Goal: Task Accomplishment & Management: Use online tool/utility

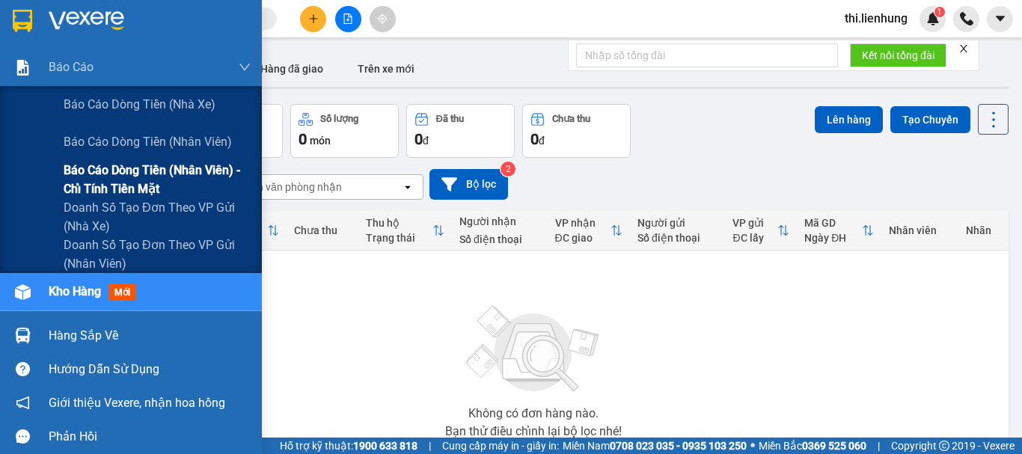
click at [114, 173] on span "Báo cáo dòng tiền (nhân viên) - chỉ tính tiền mặt" at bounding box center [157, 179] width 187 height 37
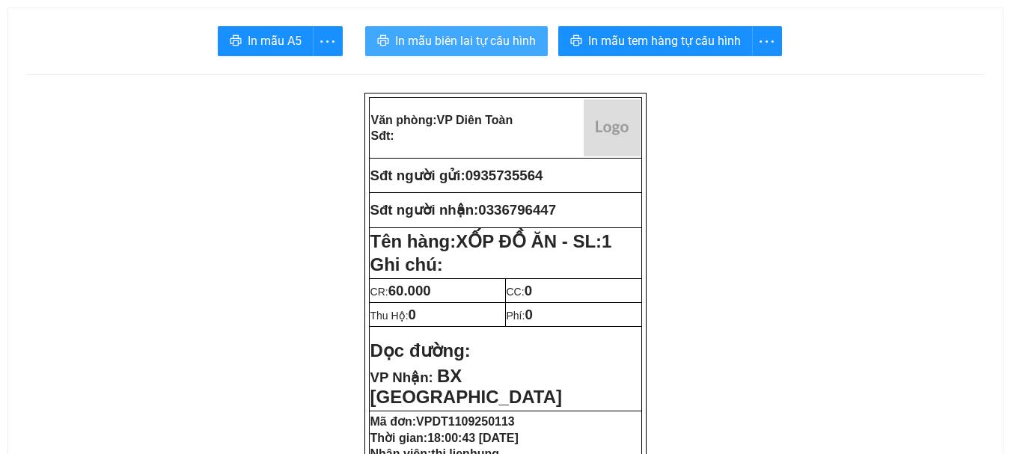
click at [481, 38] on span "In mẫu biên lai tự cấu hình" at bounding box center [465, 40] width 141 height 19
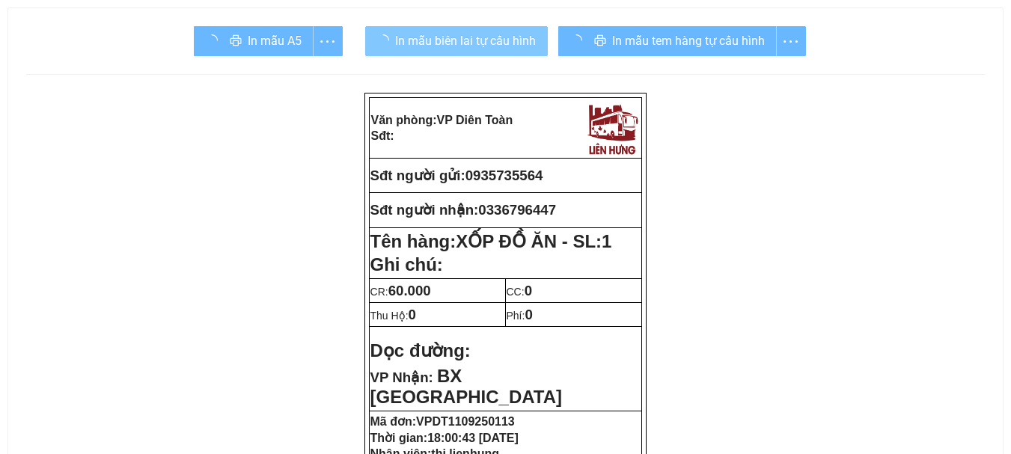
click at [618, 41] on div "In mẫu tem hàng tự cấu hình" at bounding box center [682, 41] width 248 height 30
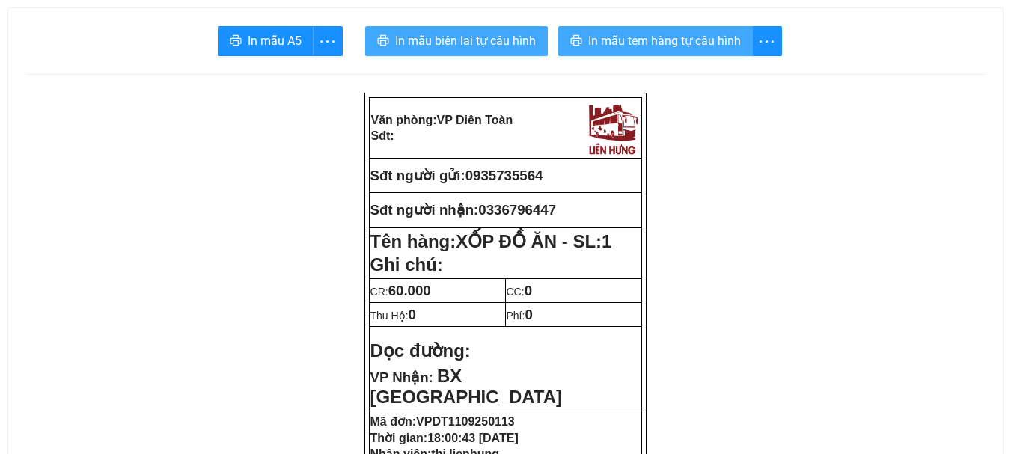
click at [618, 41] on span "In mẫu tem hàng tự cấu hình" at bounding box center [664, 40] width 153 height 19
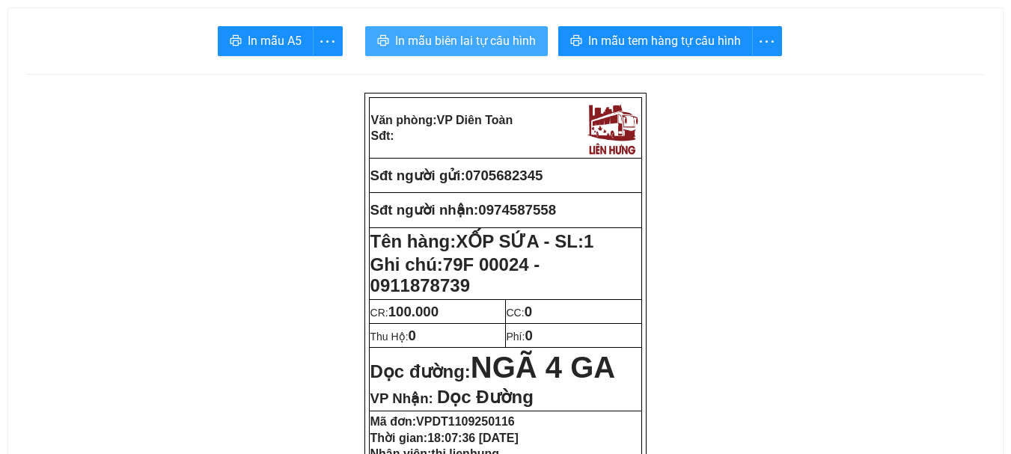
click at [497, 47] on span "In mẫu biên lai tự cấu hình" at bounding box center [465, 40] width 141 height 19
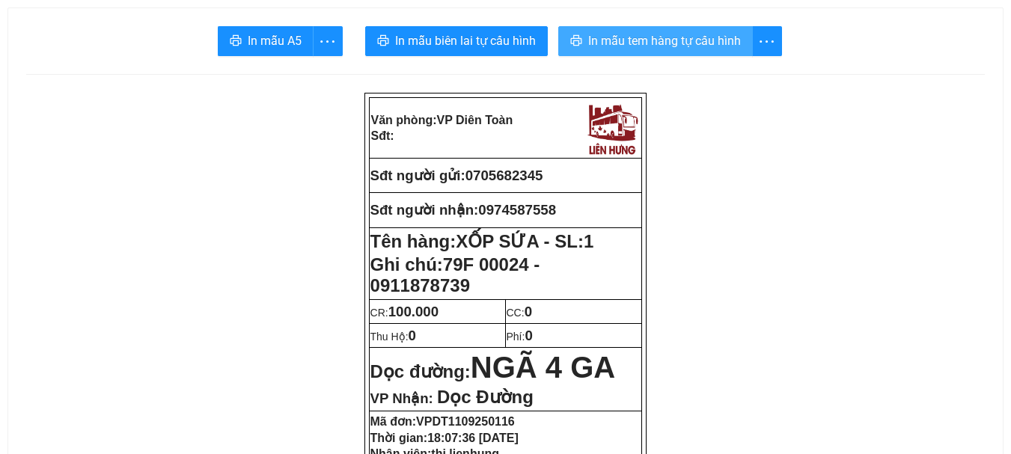
click at [641, 43] on span "In mẫu tem hàng tự cấu hình" at bounding box center [664, 40] width 153 height 19
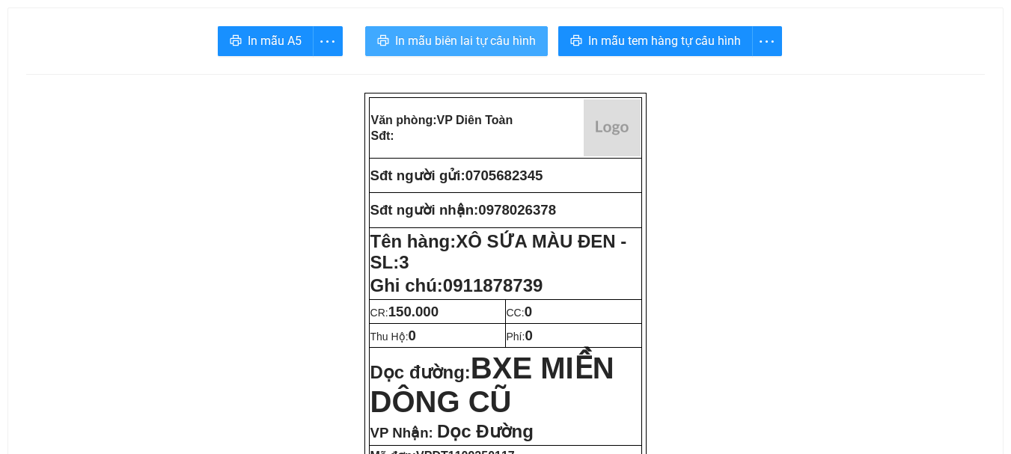
click at [490, 49] on span "In mẫu biên lai tự cấu hình" at bounding box center [465, 40] width 141 height 19
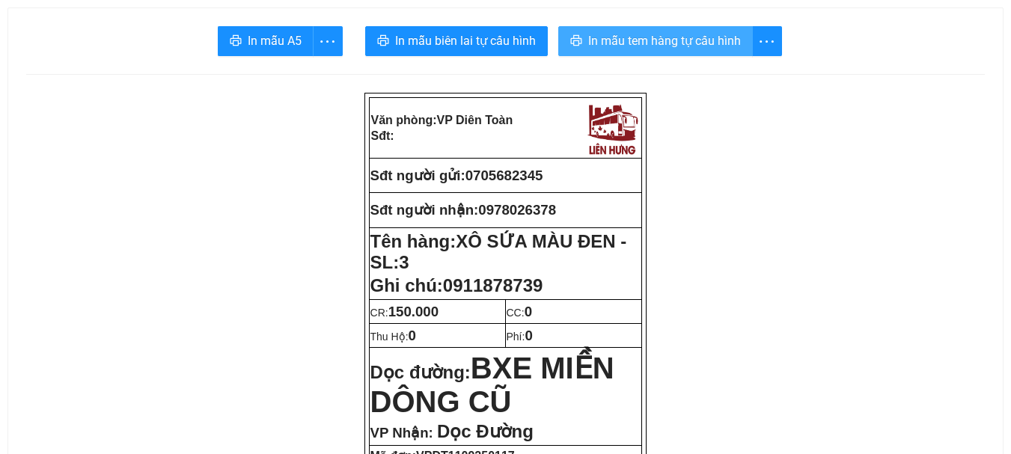
click at [620, 47] on span "In mẫu tem hàng tự cấu hình" at bounding box center [664, 40] width 153 height 19
click at [694, 39] on span "In mẫu tem hàng tự cấu hình" at bounding box center [664, 40] width 153 height 19
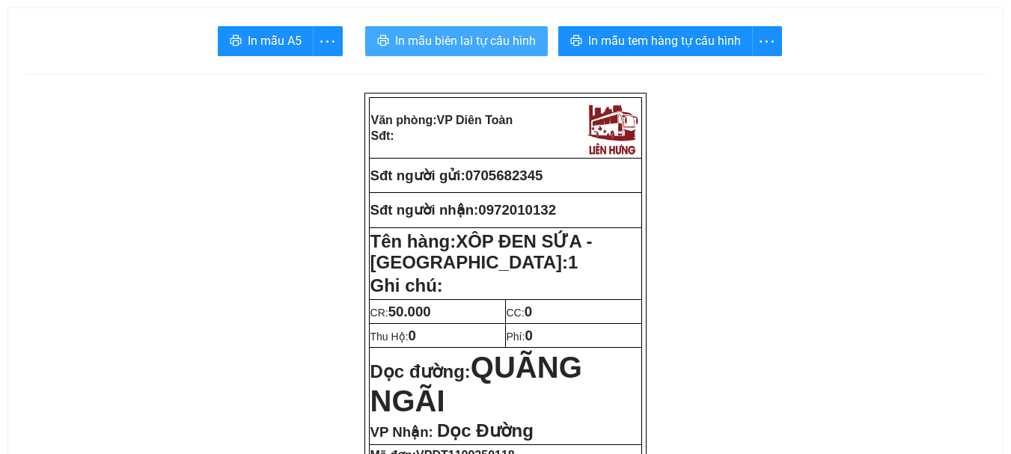
click at [467, 38] on span "In mẫu biên lai tự cấu hình" at bounding box center [465, 40] width 141 height 19
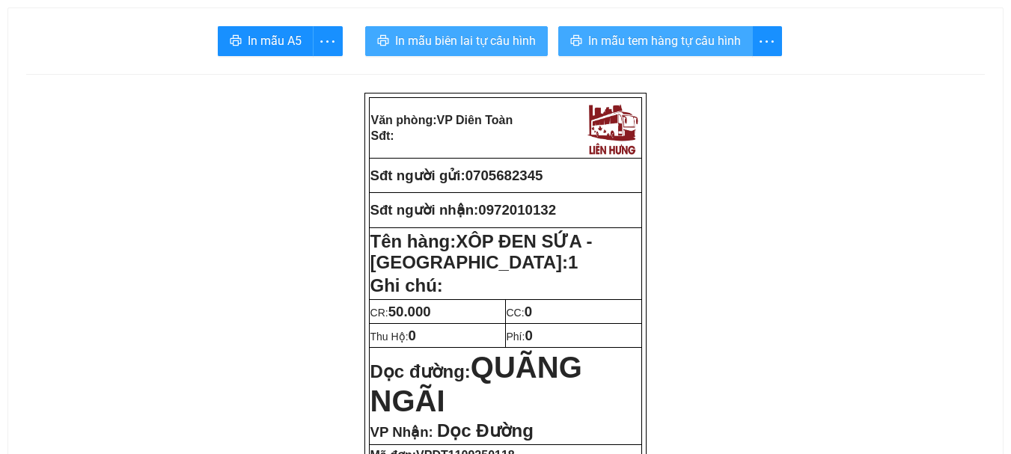
click at [611, 41] on span "In mẫu tem hàng tự cấu hình" at bounding box center [664, 40] width 153 height 19
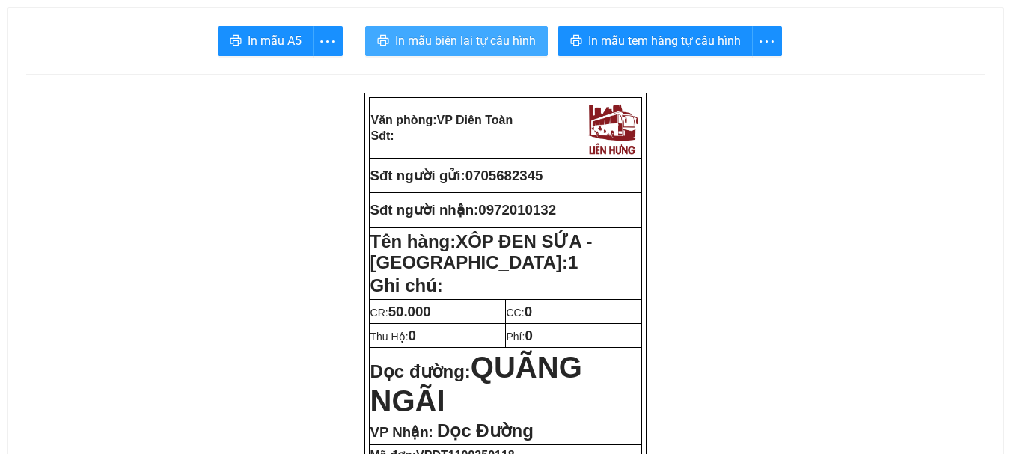
click at [508, 49] on span "In mẫu biên lai tự cấu hình" at bounding box center [465, 40] width 141 height 19
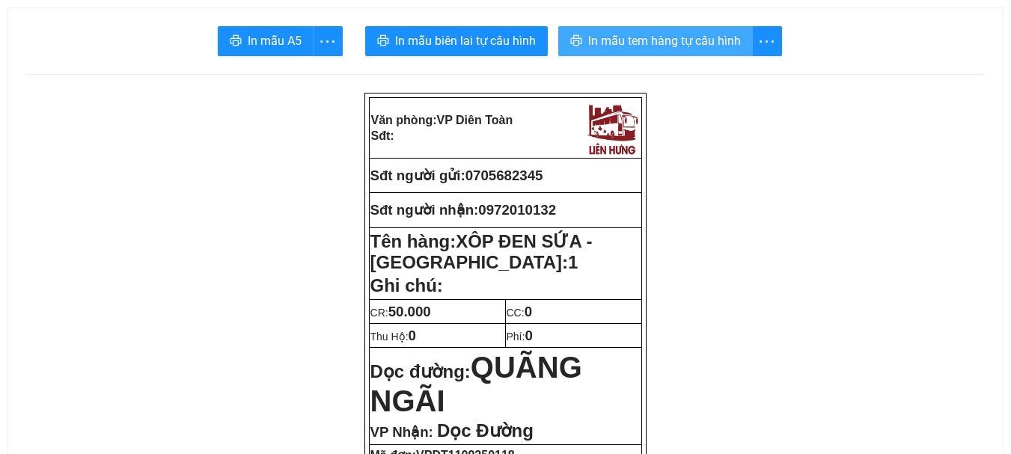
click at [645, 44] on span "In mẫu tem hàng tự cấu hình" at bounding box center [664, 40] width 153 height 19
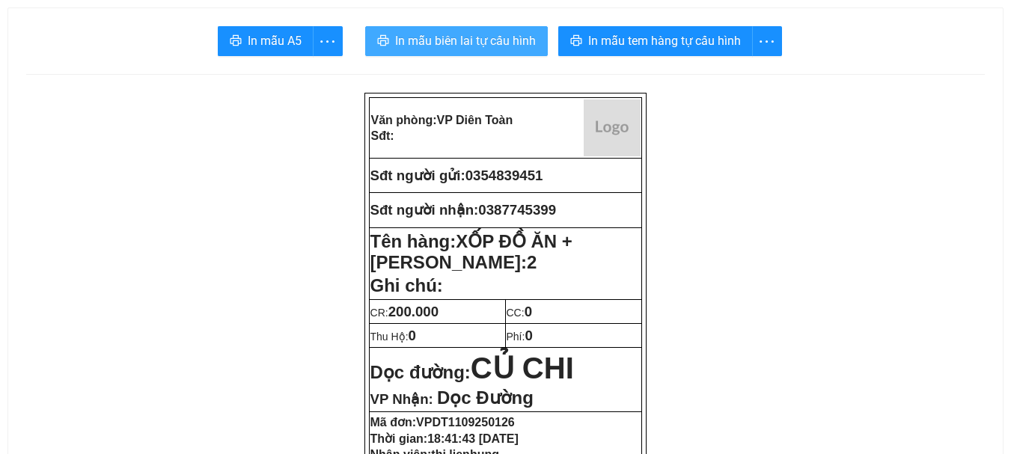
click at [452, 45] on span "In mẫu biên lai tự cấu hình" at bounding box center [465, 40] width 141 height 19
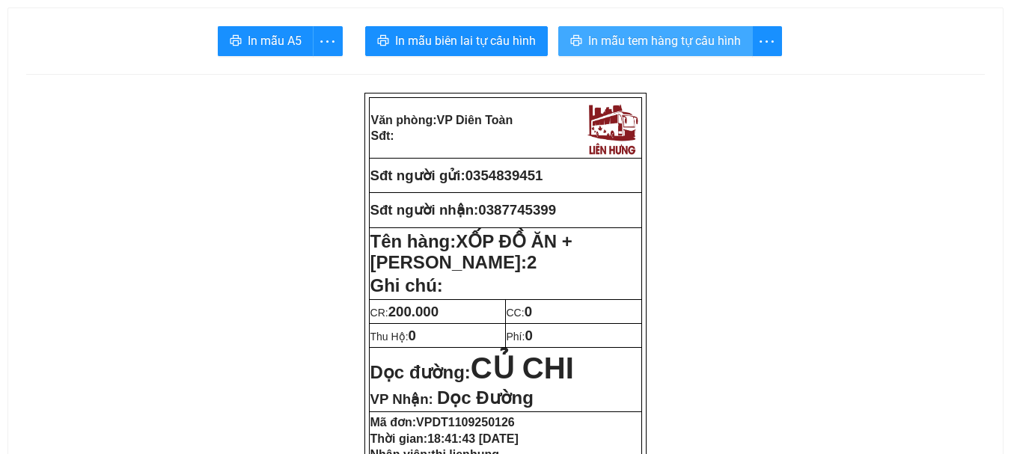
click at [657, 39] on span "In mẫu tem hàng tự cấu hình" at bounding box center [664, 40] width 153 height 19
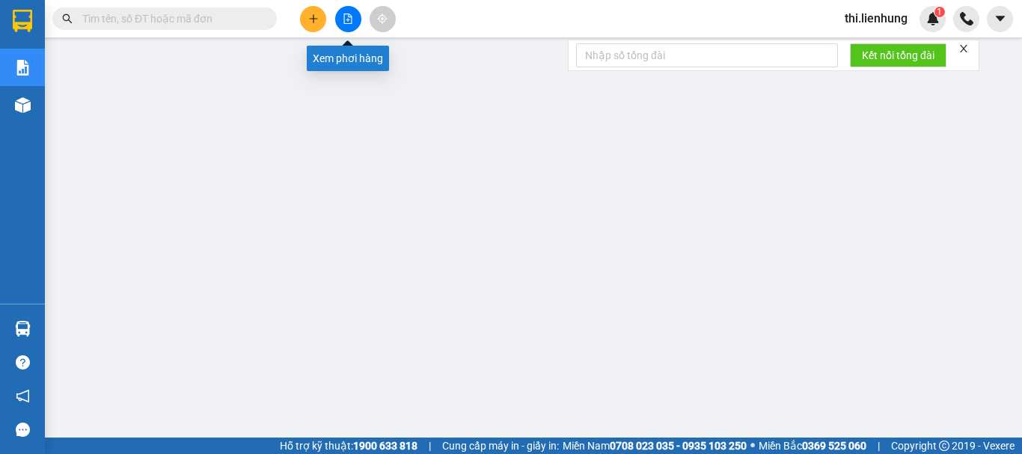
click at [351, 19] on icon "file-add" at bounding box center [348, 18] width 10 height 10
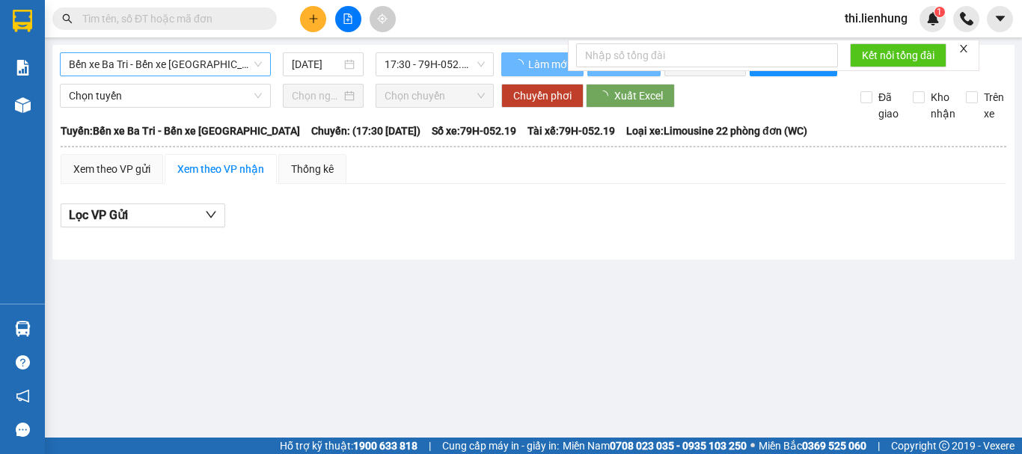
click at [163, 64] on span "Bến xe Ba Tri - Bến xe Vạn Ninh" at bounding box center [165, 64] width 193 height 22
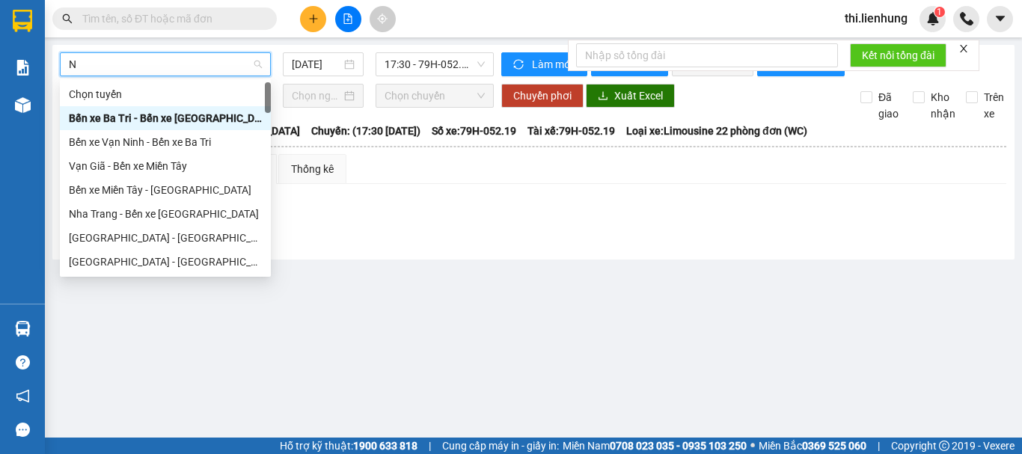
type input "NI"
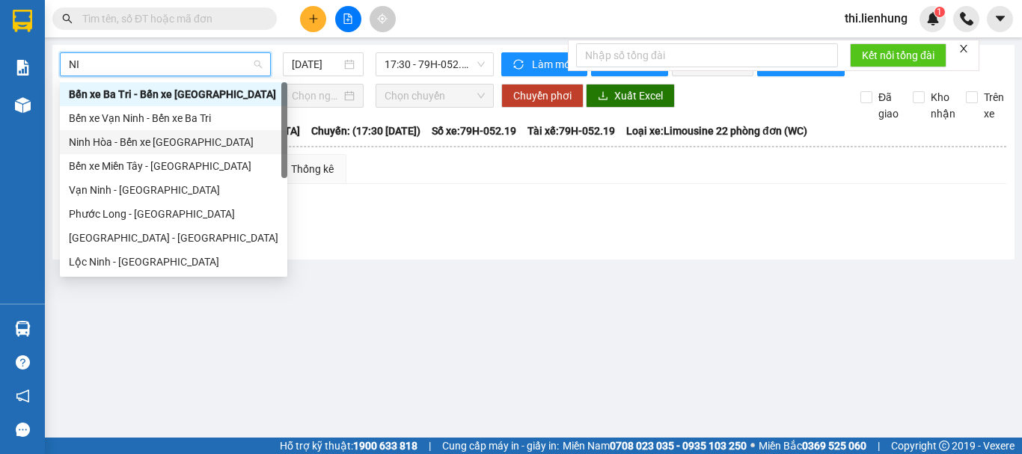
click at [146, 141] on div "Ninh Hòa - Bến xe Miền Tây" at bounding box center [174, 142] width 210 height 16
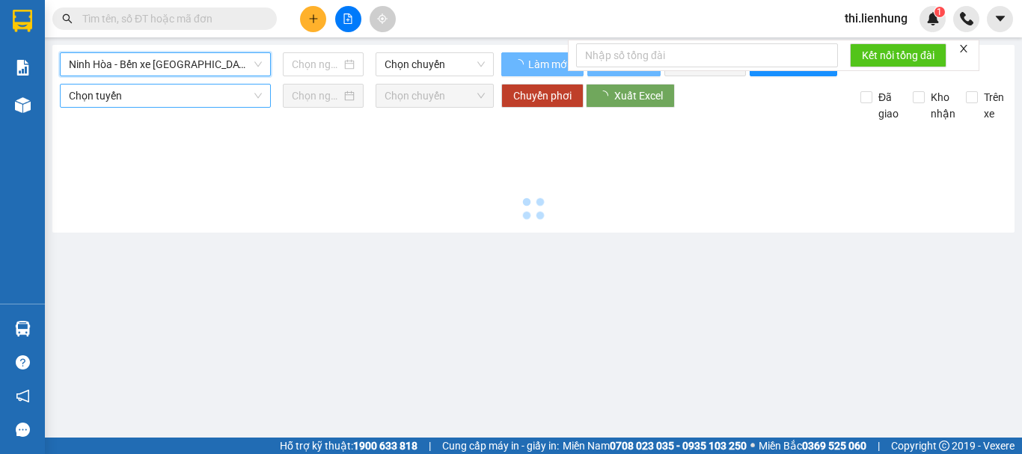
type input "11/09/2025"
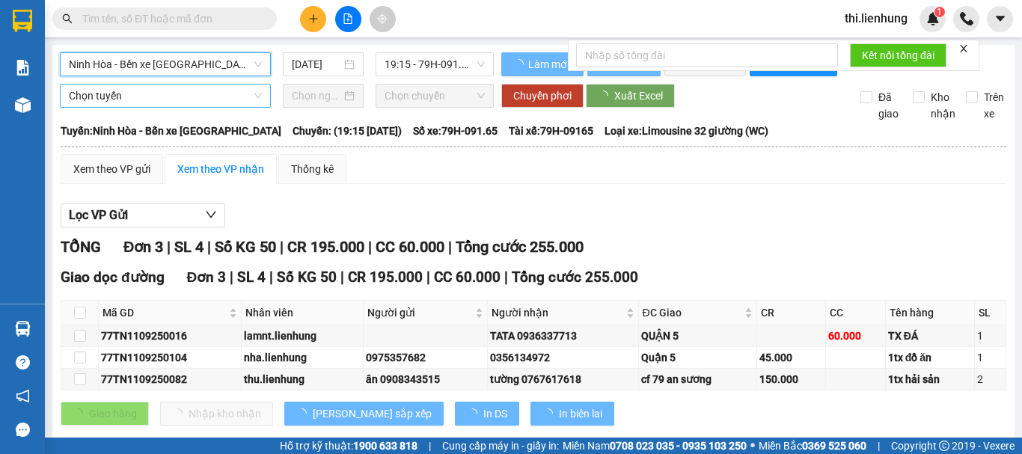
click at [139, 104] on span "Chọn tuyến" at bounding box center [165, 96] width 193 height 22
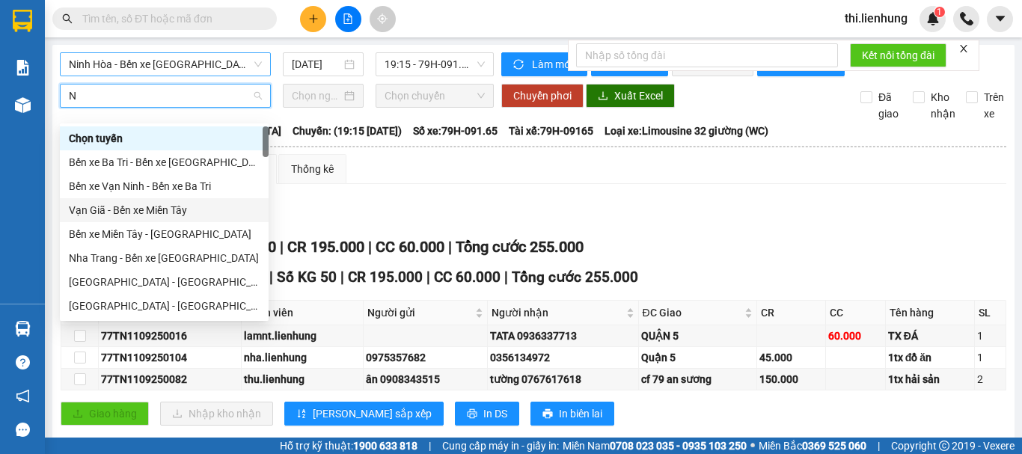
type input "NI"
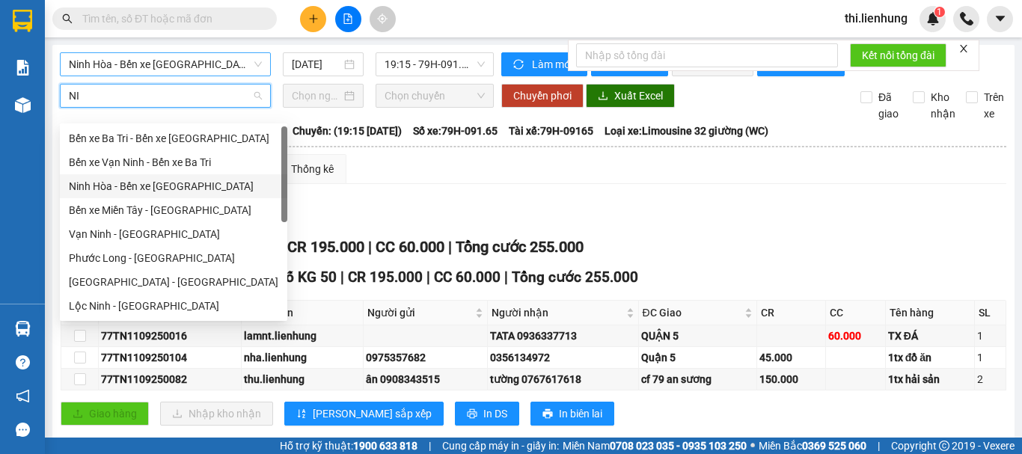
click at [94, 185] on div "Ninh Hòa - Bến xe Miền Tây" at bounding box center [174, 186] width 210 height 16
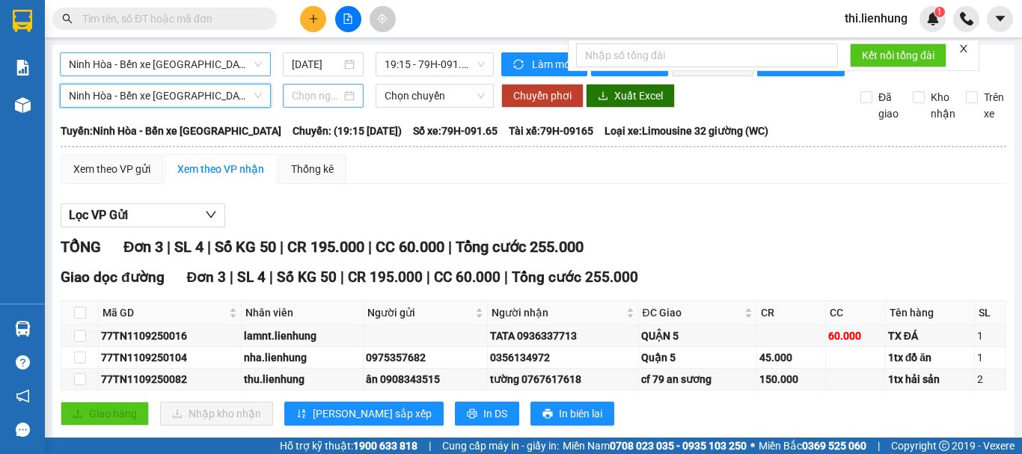
click at [316, 104] on input at bounding box center [316, 96] width 49 height 16
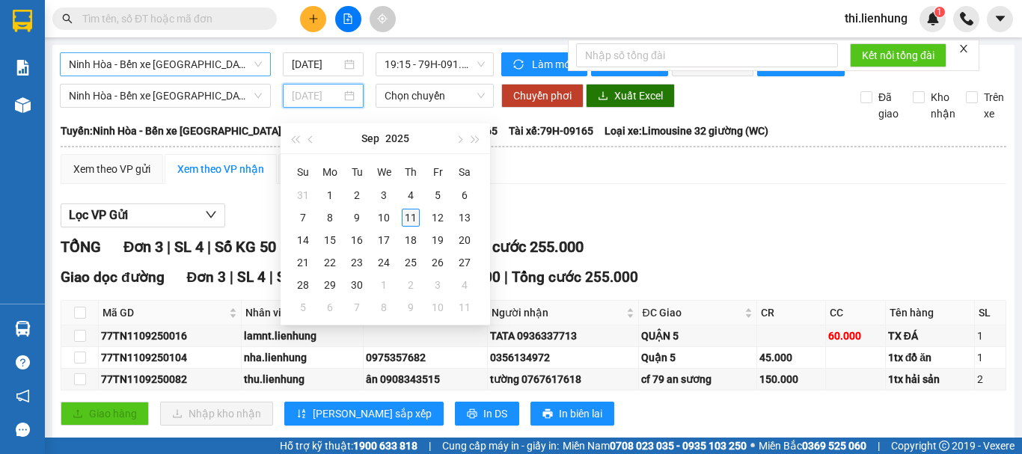
type input "11/09/2025"
click at [409, 217] on div "11" at bounding box center [411, 218] width 18 height 18
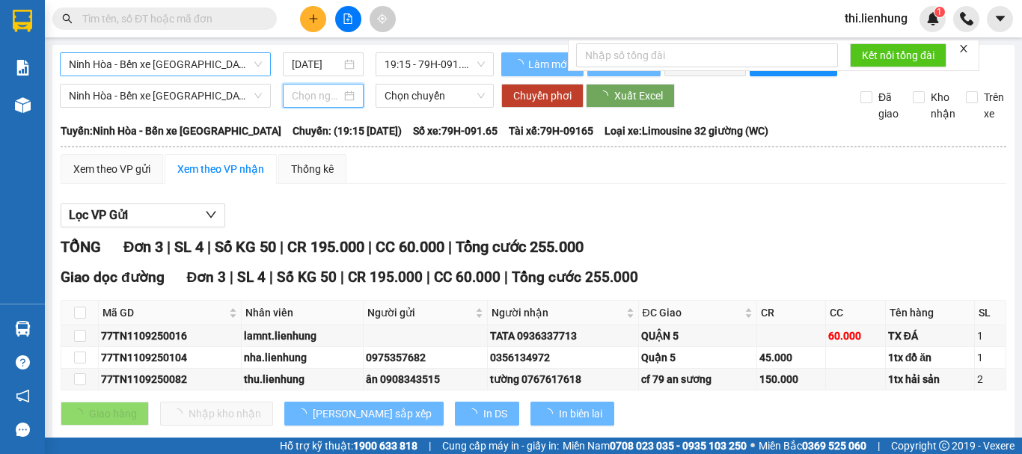
type input "11/09/2025"
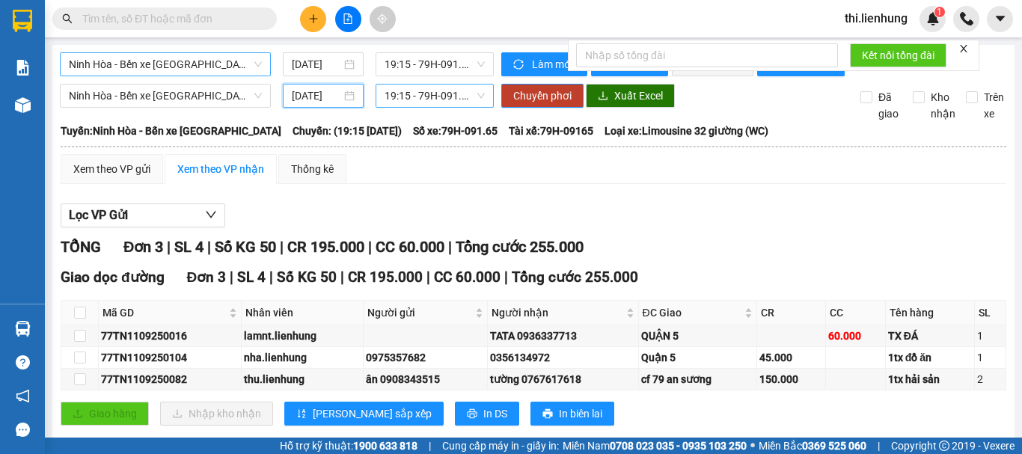
click at [424, 107] on span "19:15 - 79H-091.65" at bounding box center [435, 96] width 100 height 22
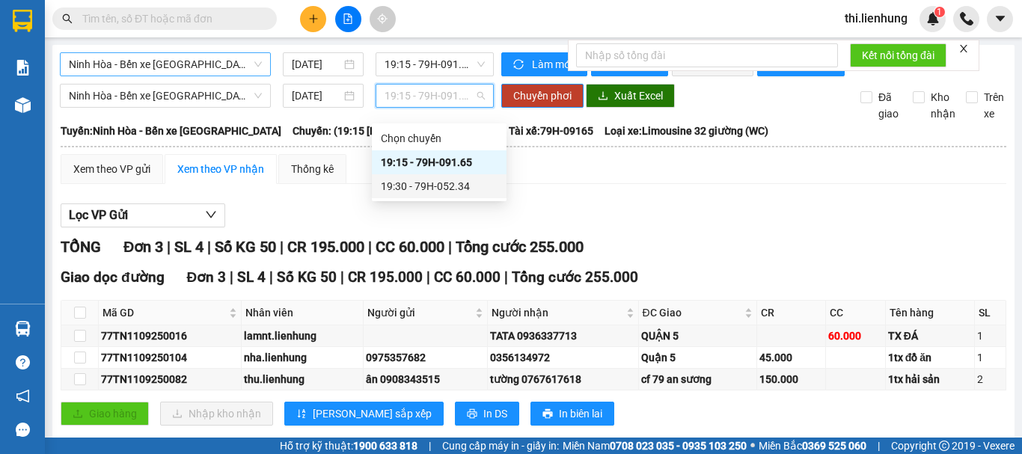
click at [451, 192] on div "19:30 - 79H-052.34" at bounding box center [439, 186] width 117 height 16
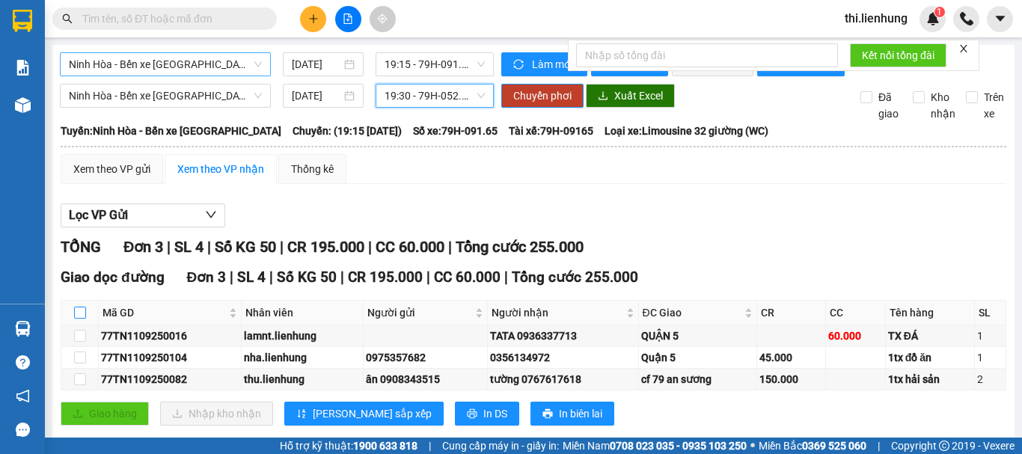
click at [76, 319] on input "checkbox" at bounding box center [80, 313] width 12 height 12
checkbox input "true"
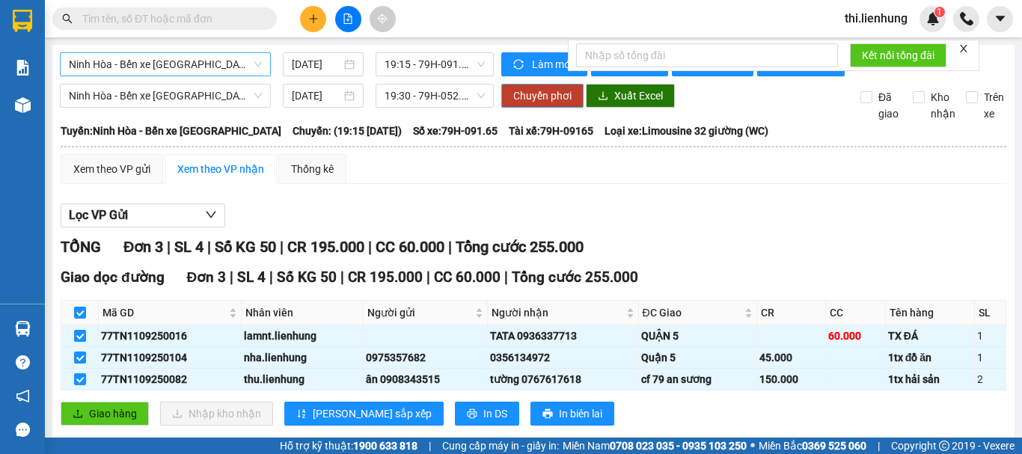
click at [513, 104] on span "Chuyển phơi" at bounding box center [542, 96] width 58 height 16
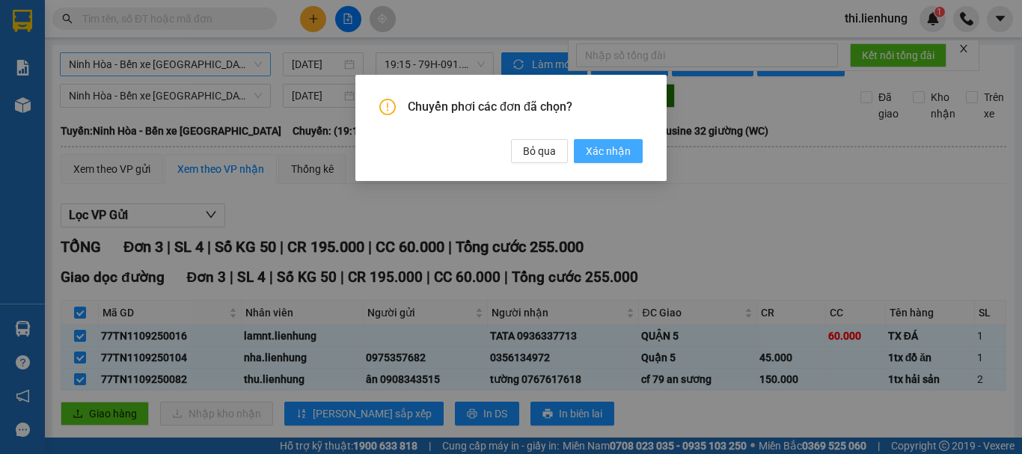
click at [615, 157] on span "Xác nhận" at bounding box center [608, 151] width 45 height 16
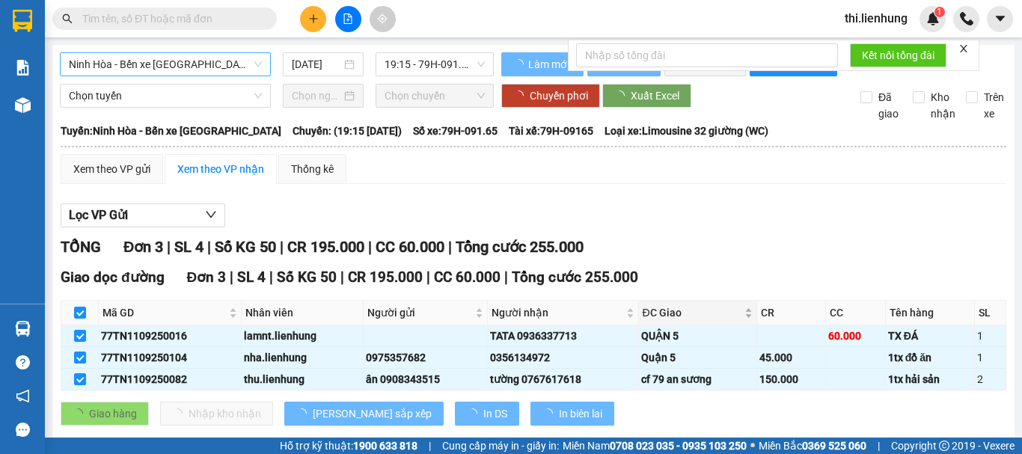
checkbox input "false"
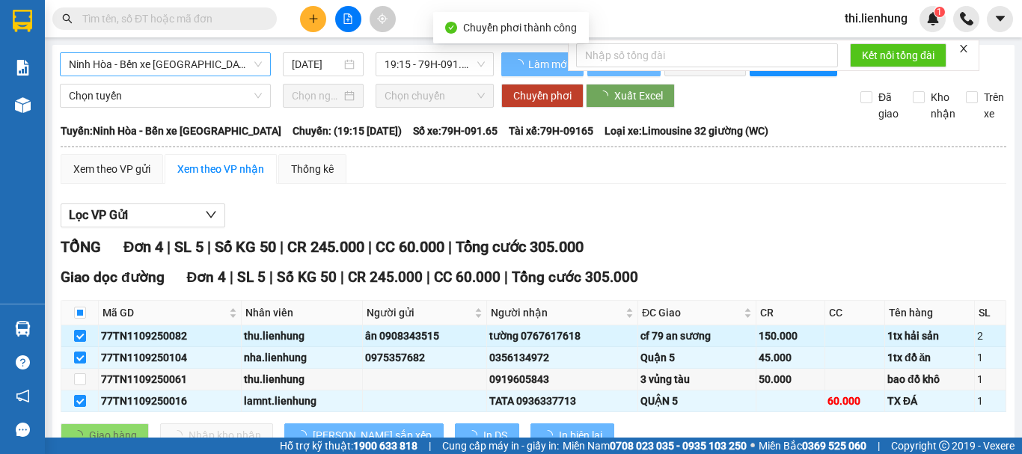
checkbox input "false"
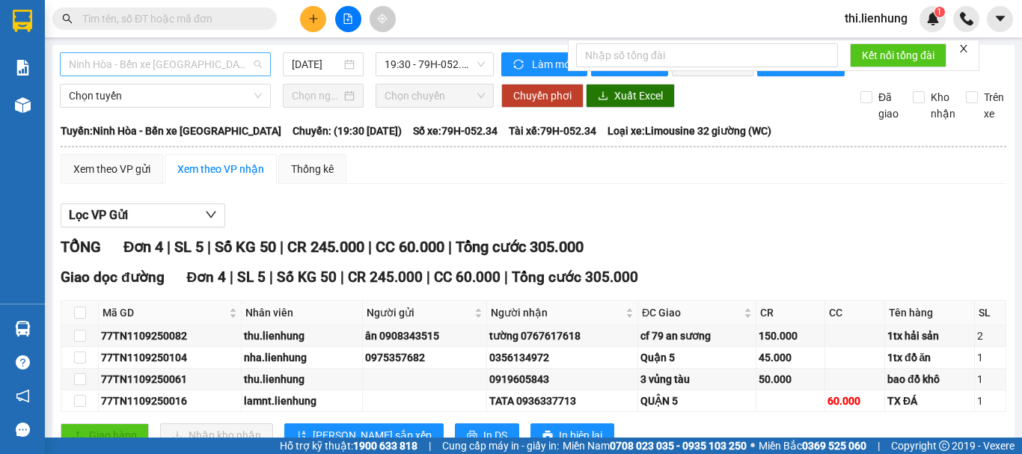
click at [192, 67] on span "Ninh Hòa - Bến xe Miền Tây" at bounding box center [165, 64] width 193 height 22
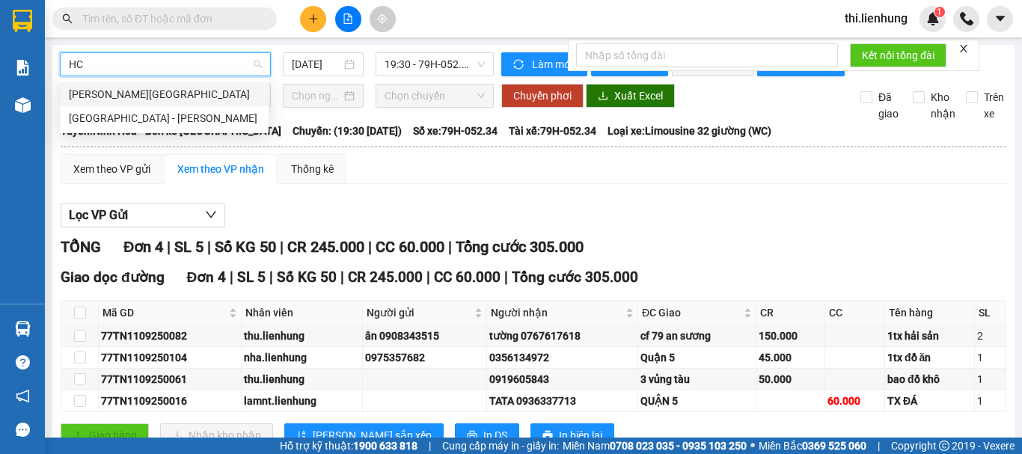
type input "HCM"
click at [180, 120] on div "Nha Trang - Hồ Chí Minh" at bounding box center [164, 118] width 191 height 16
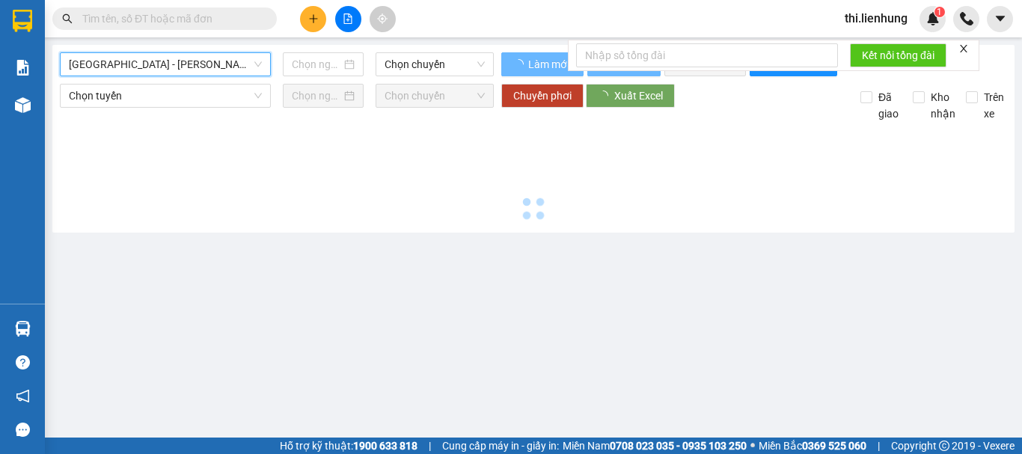
type input "11/09/2025"
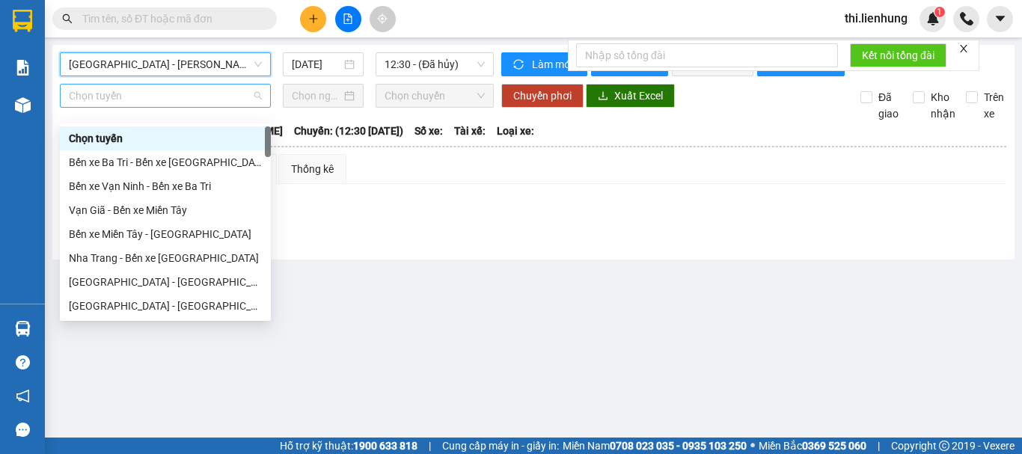
click at [168, 107] on span "Chọn tuyến" at bounding box center [165, 96] width 193 height 22
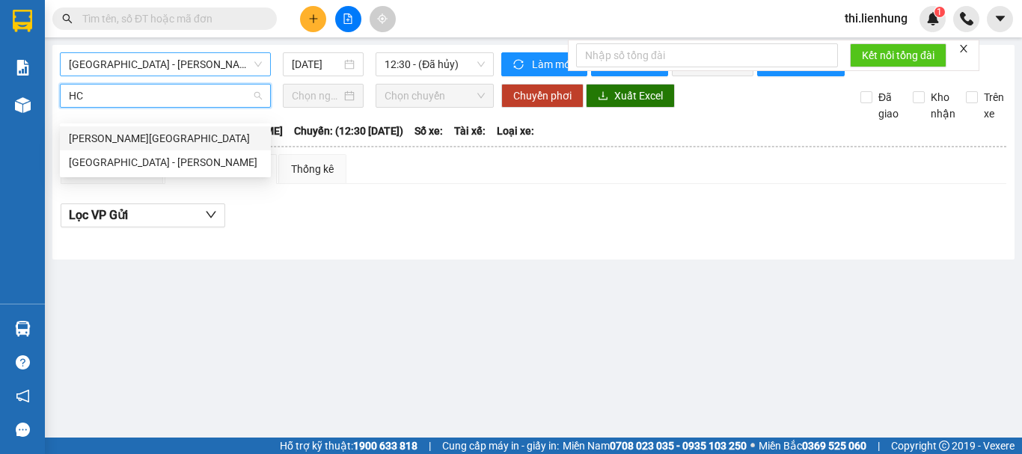
type input "HCM"
click at [147, 162] on div "Nha Trang - Hồ Chí Minh" at bounding box center [165, 162] width 193 height 16
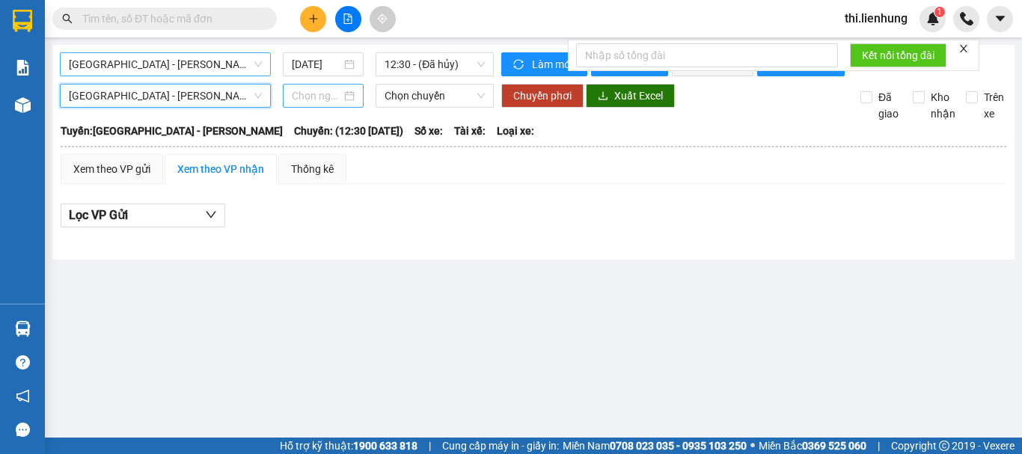
click at [305, 104] on input at bounding box center [316, 96] width 49 height 16
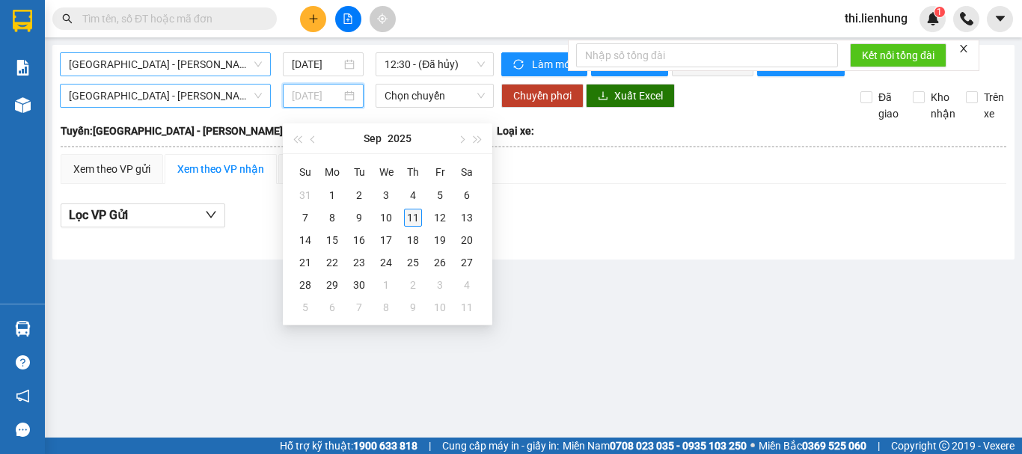
type input "11/09/2025"
drag, startPoint x: 416, startPoint y: 220, endPoint x: 414, endPoint y: 210, distance: 10.0
click at [416, 220] on div "11" at bounding box center [413, 218] width 18 height 18
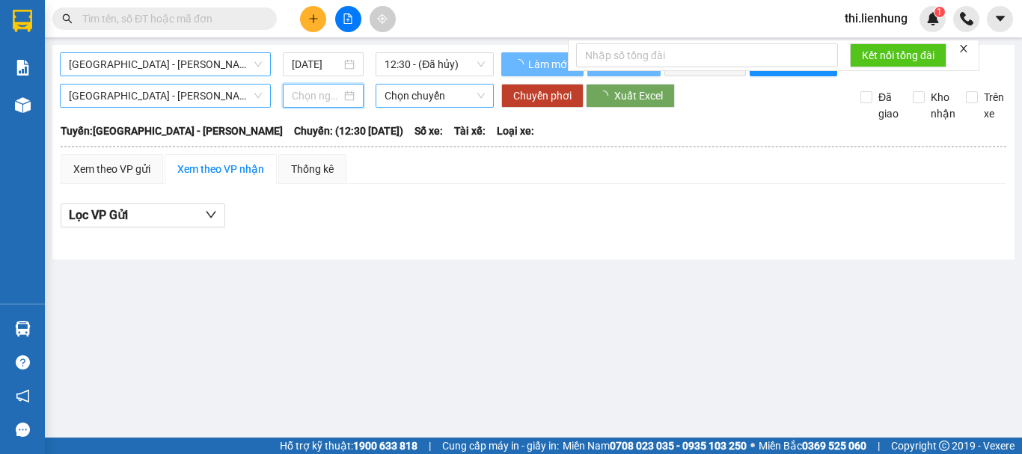
type input "11/09/2025"
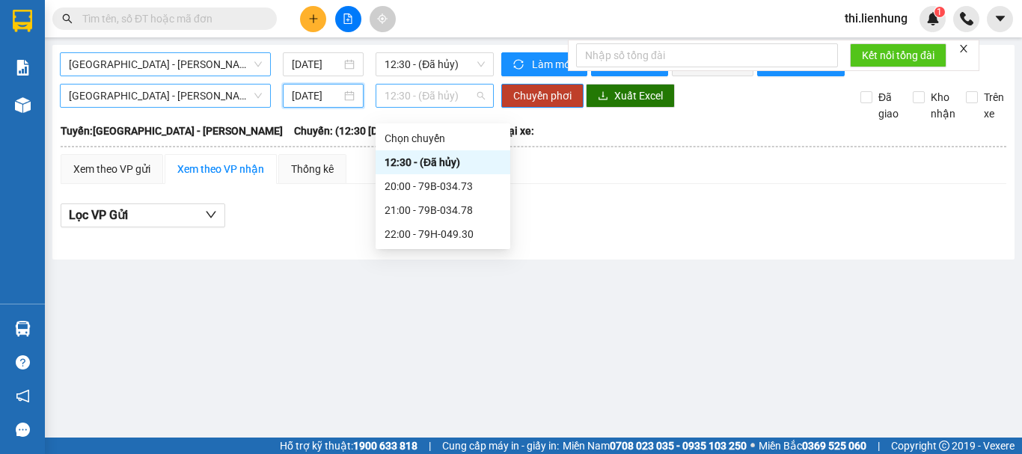
click at [394, 107] on span "12:30 - (Đã hủy)" at bounding box center [435, 96] width 100 height 22
click at [412, 59] on span "12:30 - (Đã hủy)" at bounding box center [435, 64] width 100 height 22
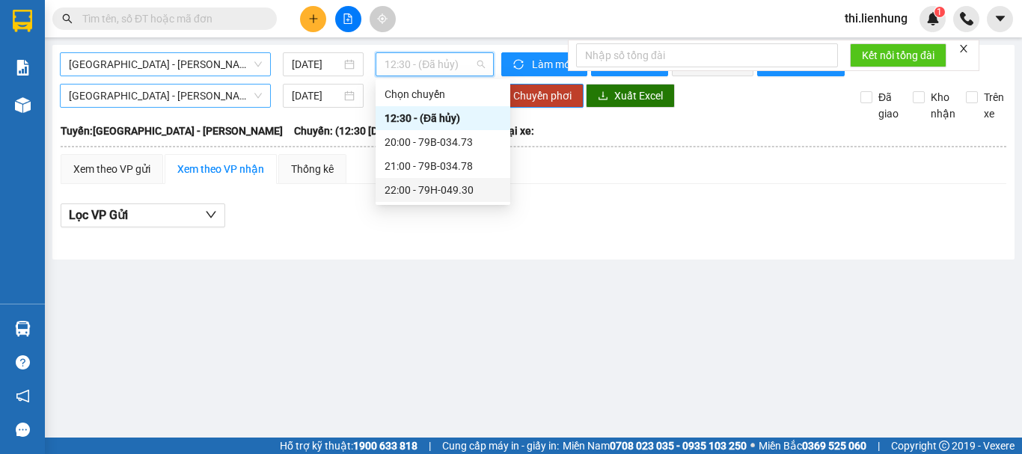
click at [425, 185] on div "22:00 - 79H-049.30" at bounding box center [443, 190] width 117 height 16
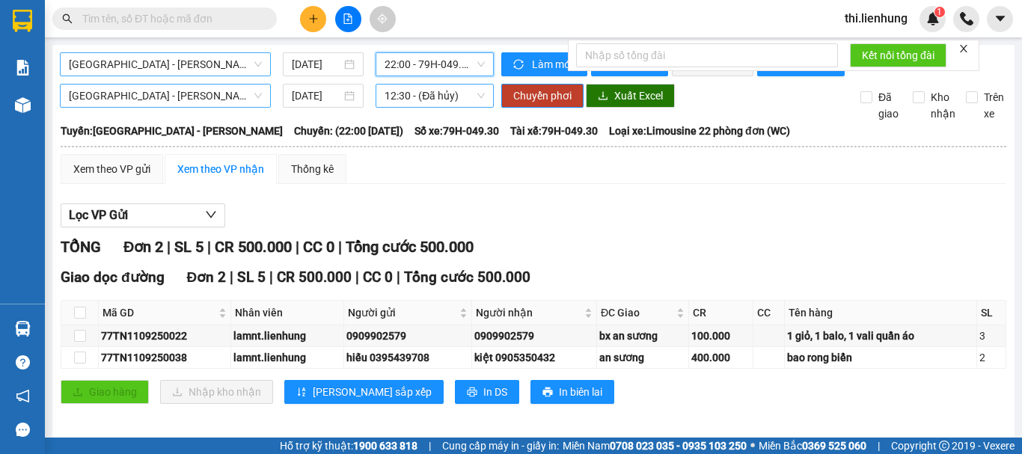
click at [413, 107] on span "12:30 - (Đã hủy)" at bounding box center [435, 96] width 100 height 22
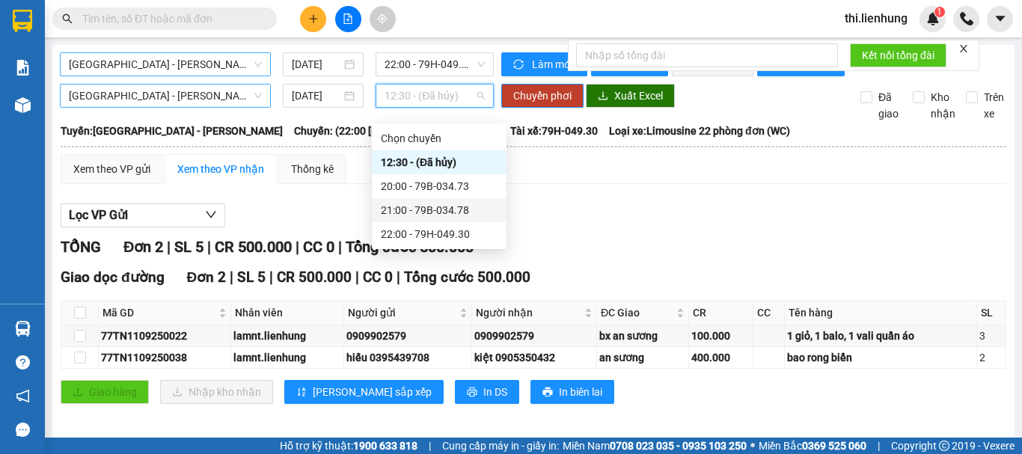
click at [429, 212] on div "21:00 - 79B-034.78" at bounding box center [439, 210] width 117 height 16
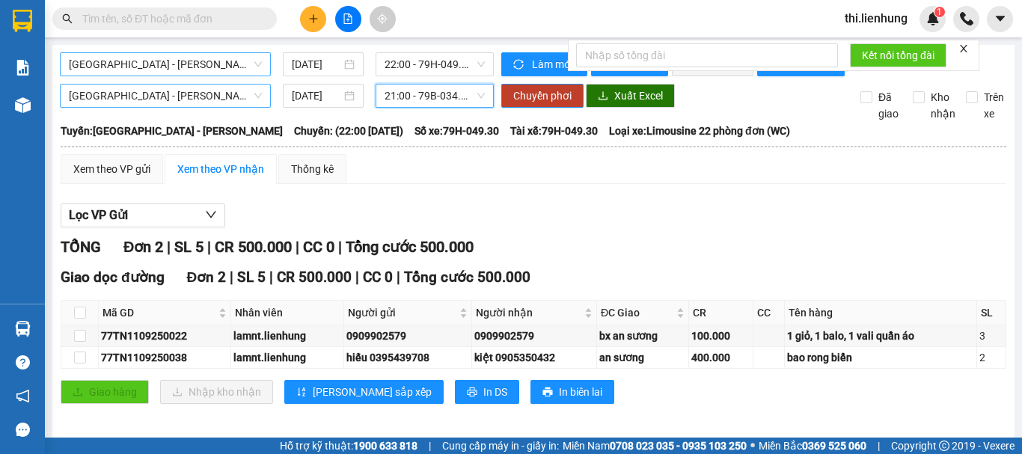
scroll to position [21, 0]
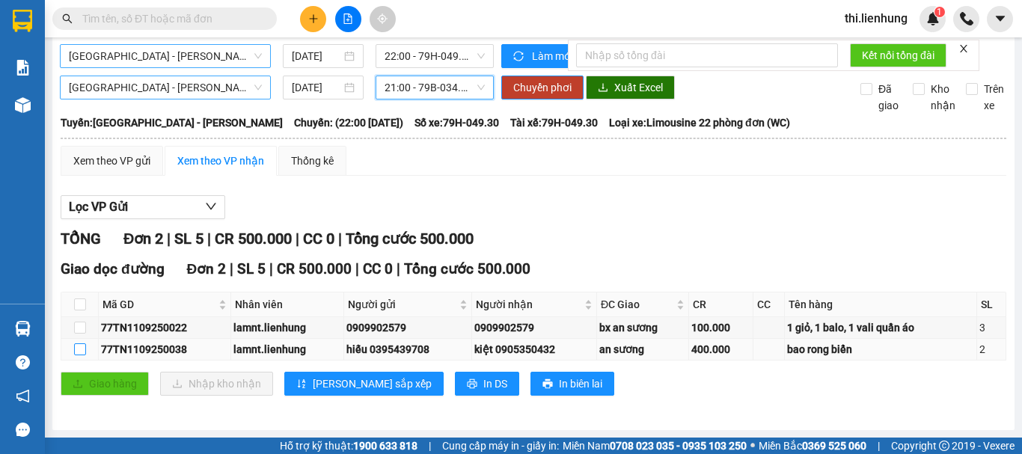
click at [79, 350] on input "checkbox" at bounding box center [80, 350] width 12 height 12
checkbox input "true"
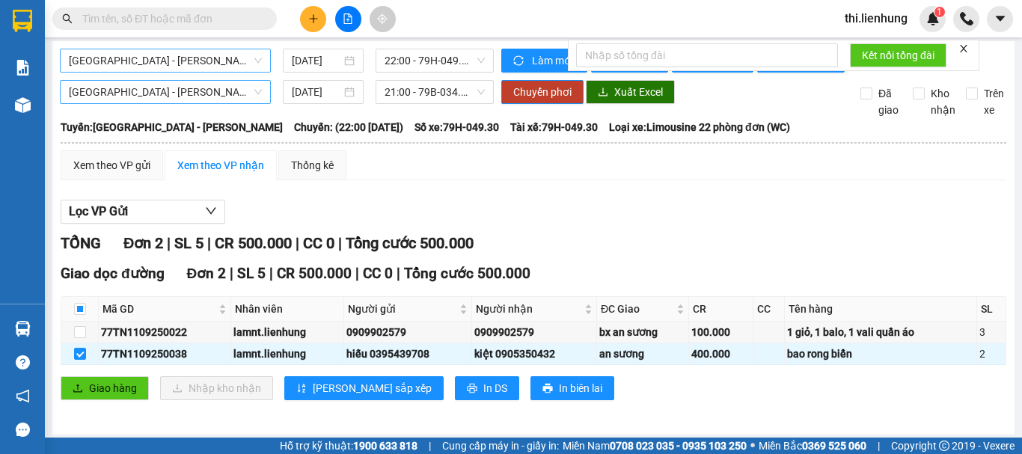
scroll to position [0, 0]
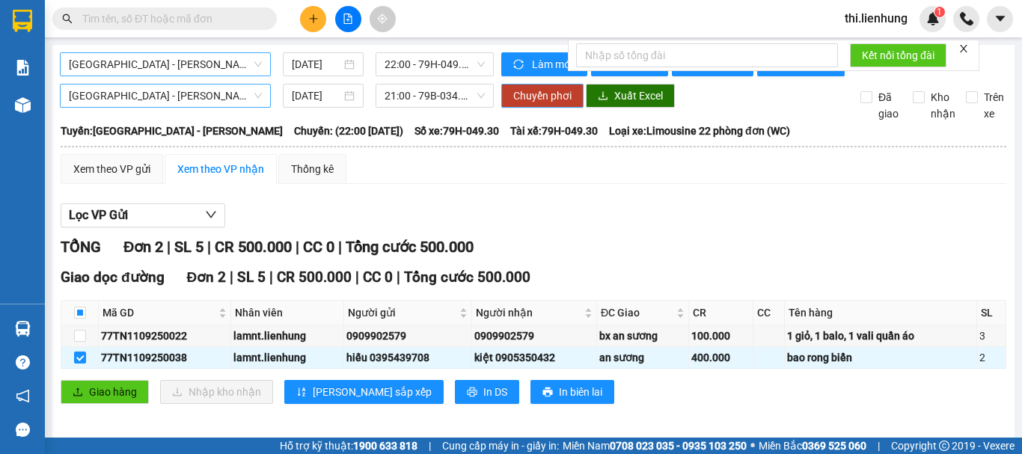
click at [540, 104] on span "Chuyển phơi" at bounding box center [542, 96] width 58 height 16
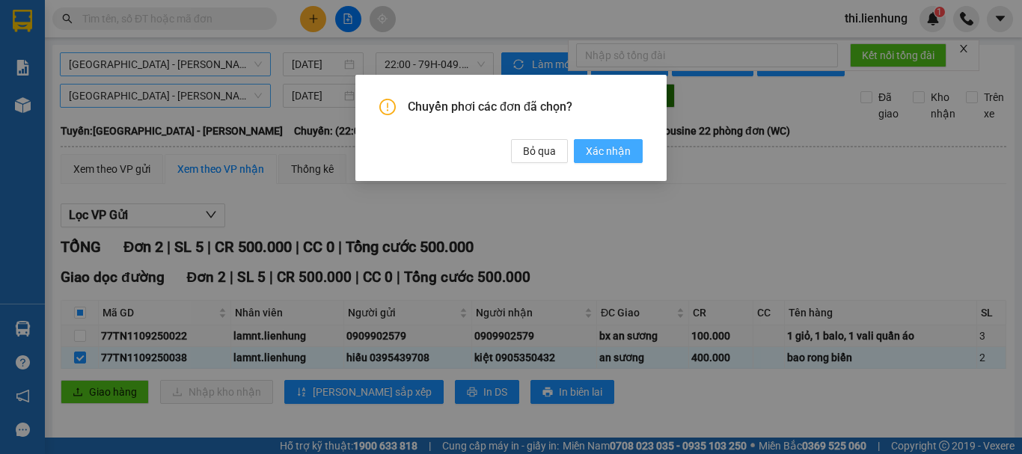
click at [590, 154] on span "Xác nhận" at bounding box center [608, 151] width 45 height 16
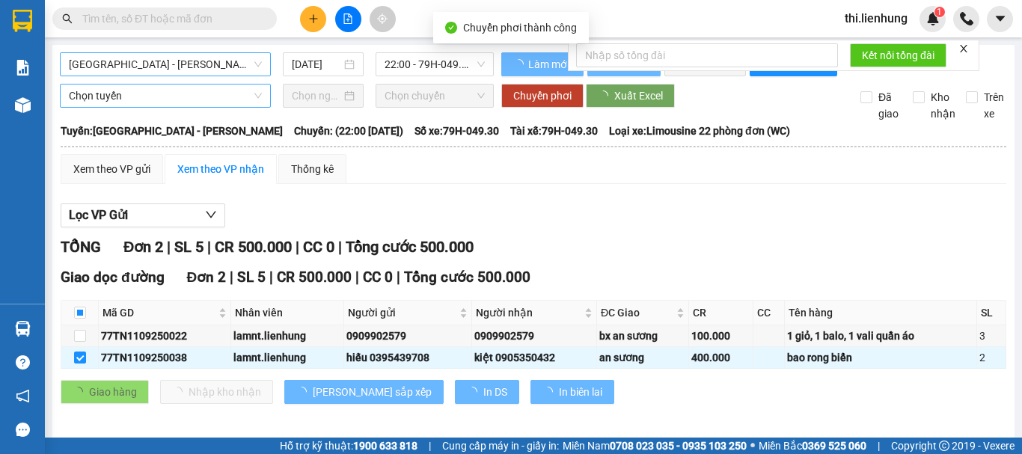
checkbox input "false"
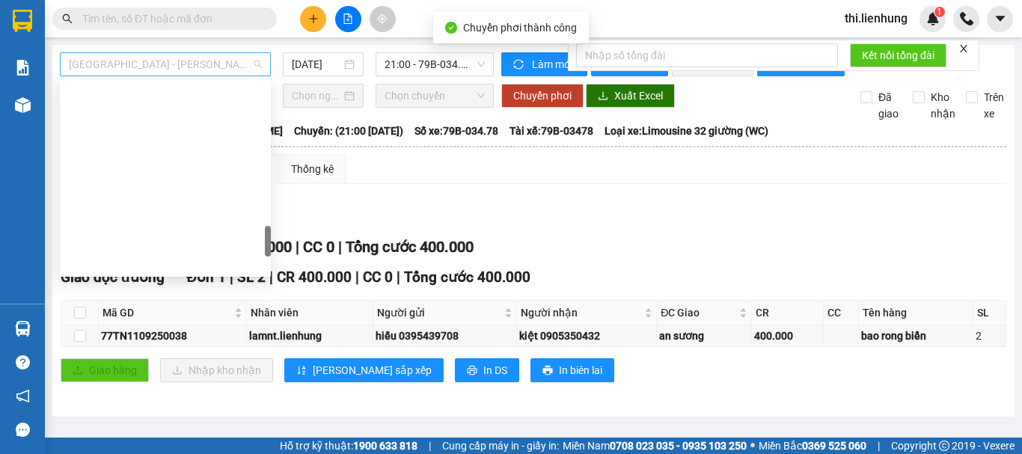
click at [123, 70] on span "Nha Trang - Hồ Chí Minh" at bounding box center [165, 64] width 193 height 22
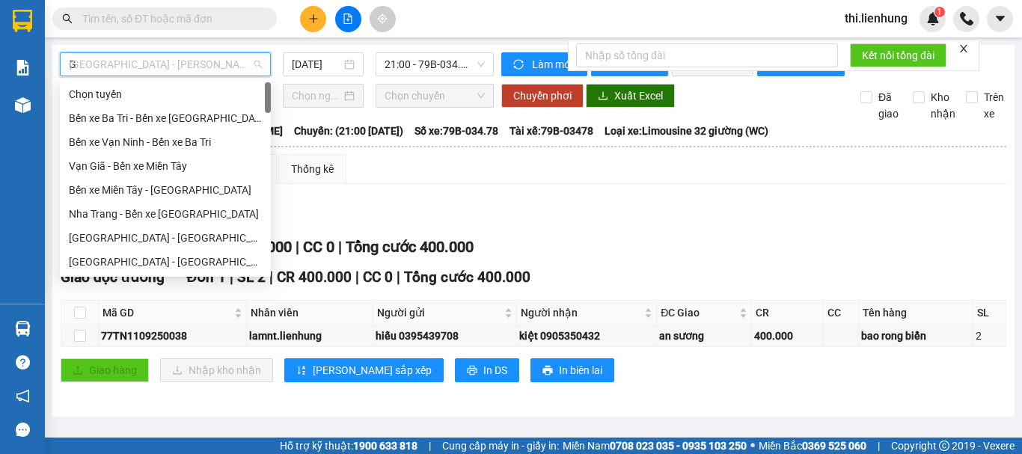
scroll to position [928, 0]
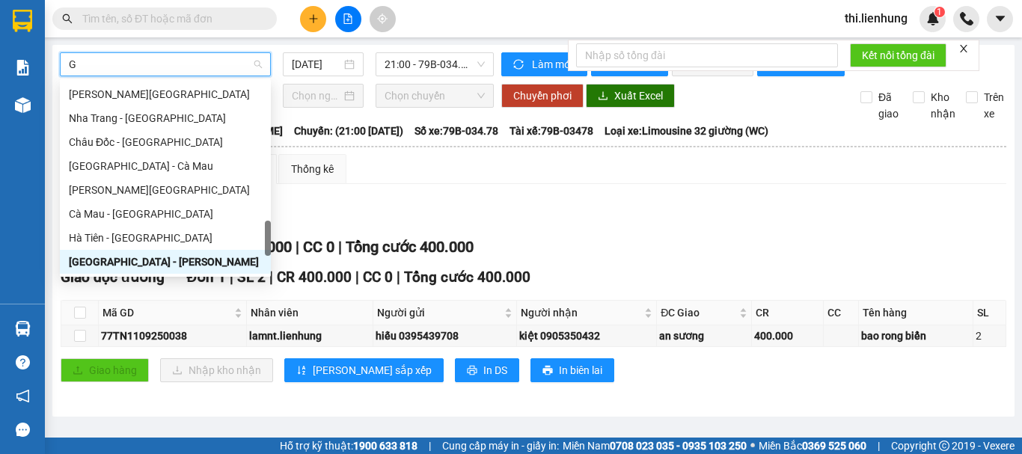
type input "GA"
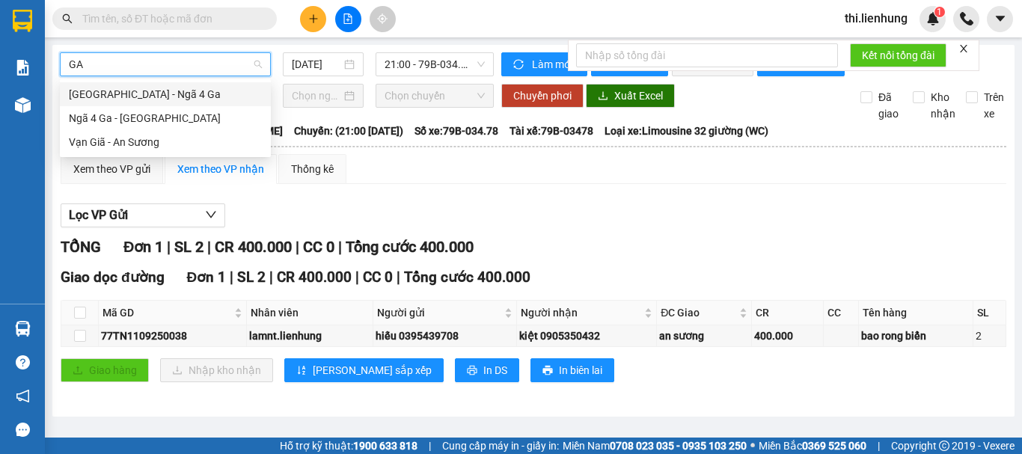
scroll to position [0, 0]
click at [141, 95] on div "Nha Trang - Ngã 4 Ga" at bounding box center [165, 94] width 193 height 16
type input "11/09/2025"
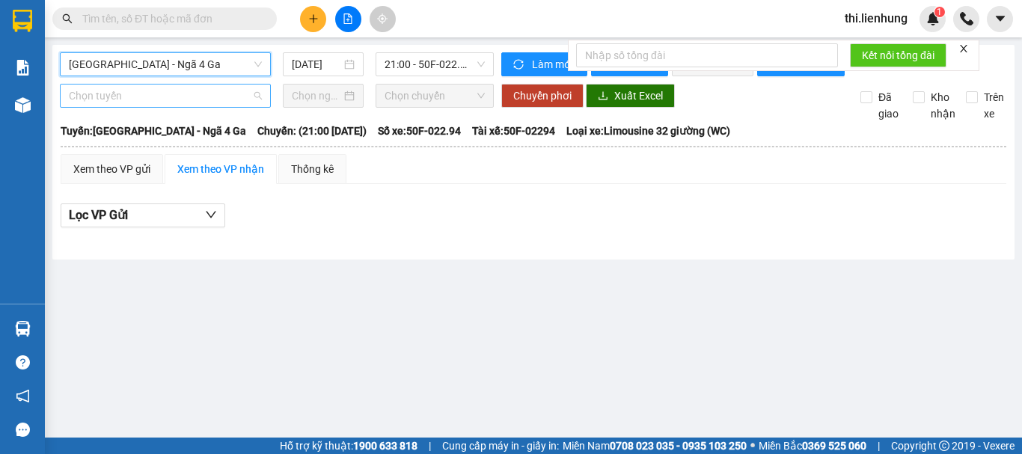
click at [176, 107] on span "Chọn tuyến" at bounding box center [165, 96] width 193 height 22
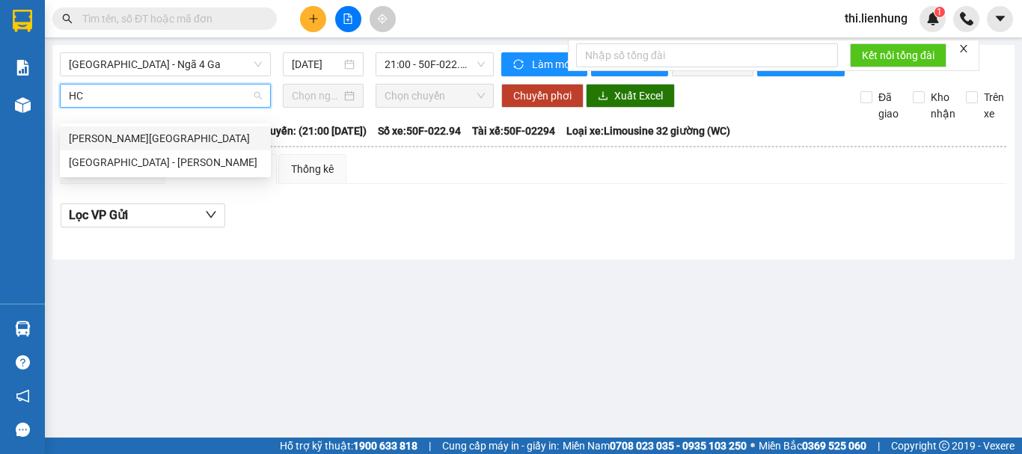
type input "HCM"
click at [123, 166] on div "Nha Trang - Hồ Chí Minh" at bounding box center [165, 162] width 193 height 16
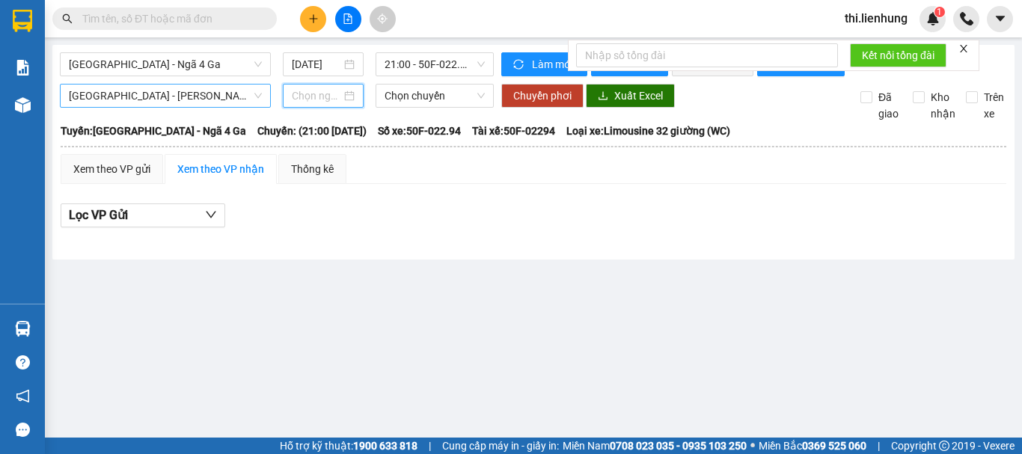
click at [294, 104] on input at bounding box center [316, 96] width 49 height 16
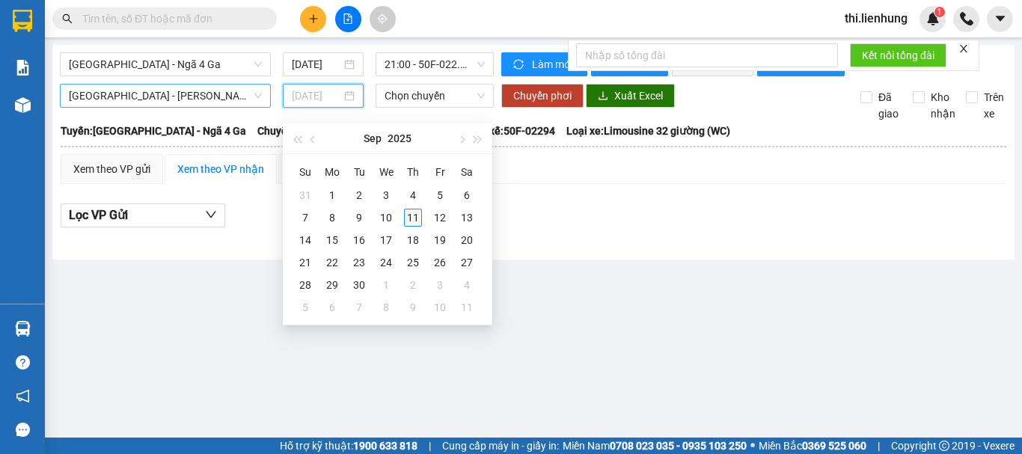
type input "11/09/2025"
click at [410, 216] on div "11" at bounding box center [413, 218] width 18 height 18
type input "11/09/2025"
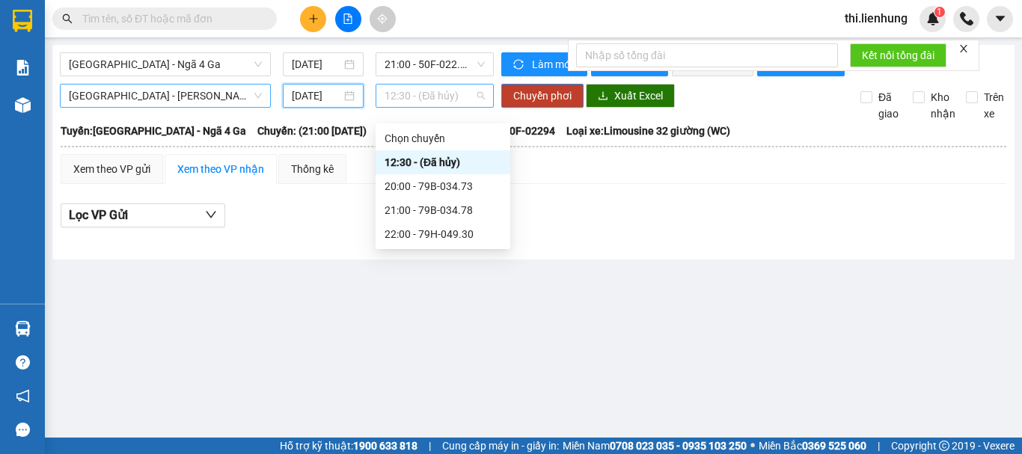
click at [422, 107] on span "12:30 - (Đã hủy)" at bounding box center [435, 96] width 100 height 22
click at [403, 63] on span "21:00 - 50F-022.94" at bounding box center [435, 64] width 100 height 22
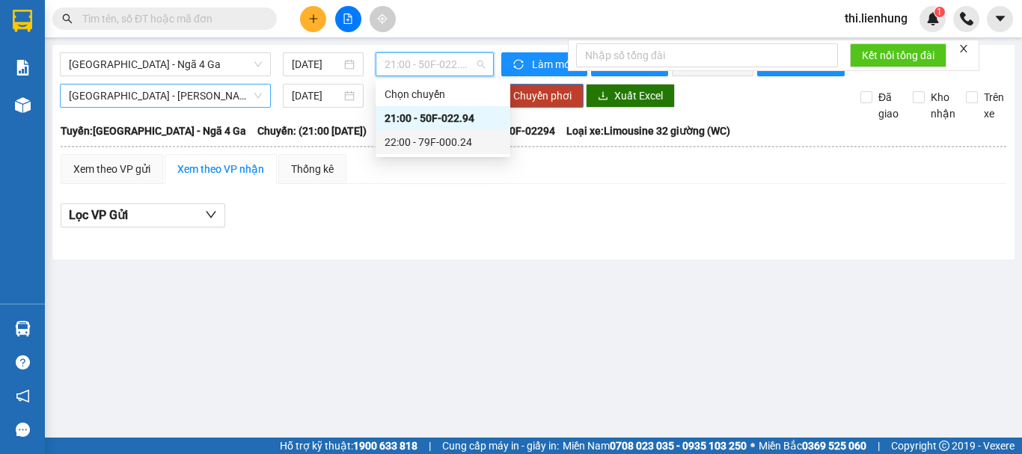
click at [430, 144] on div "22:00 - 79F-000.24" at bounding box center [443, 142] width 117 height 16
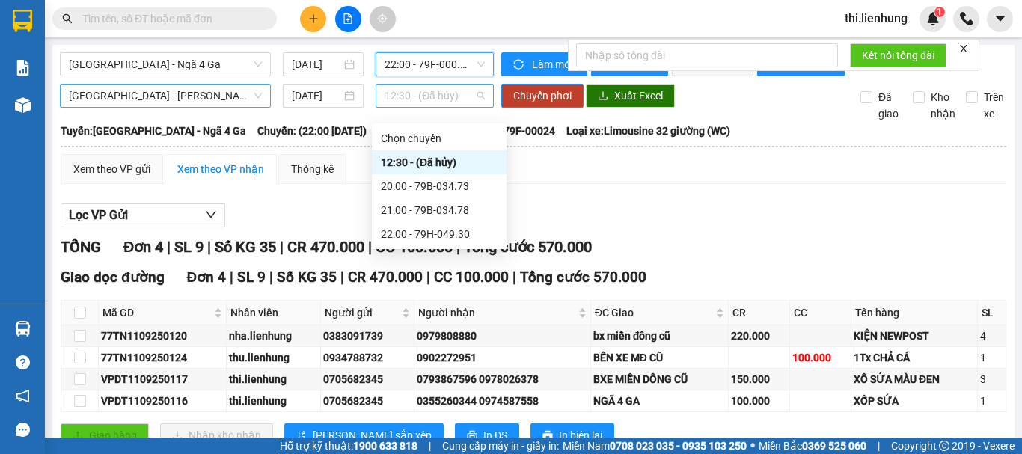
click at [424, 105] on span "12:30 - (Đã hủy)" at bounding box center [435, 96] width 100 height 22
click at [425, 203] on div "21:00 - 79B-034.78" at bounding box center [439, 210] width 117 height 16
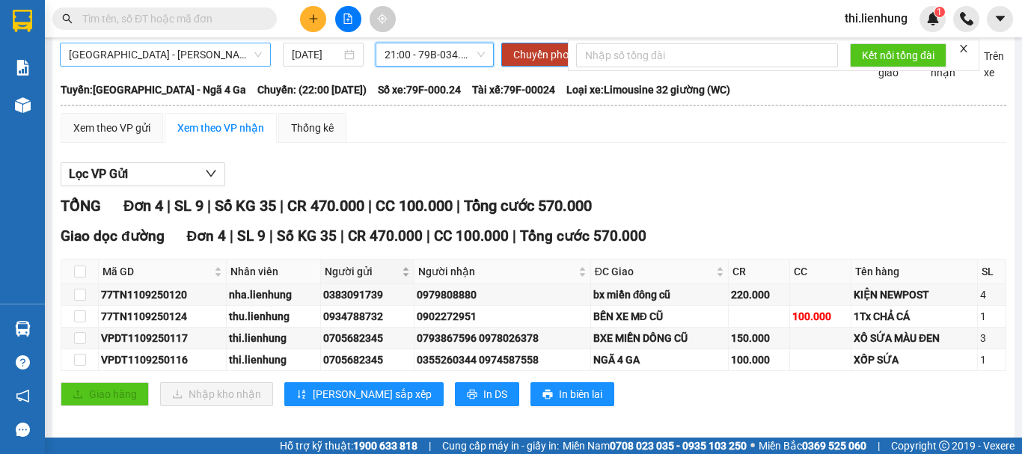
scroll to position [64, 0]
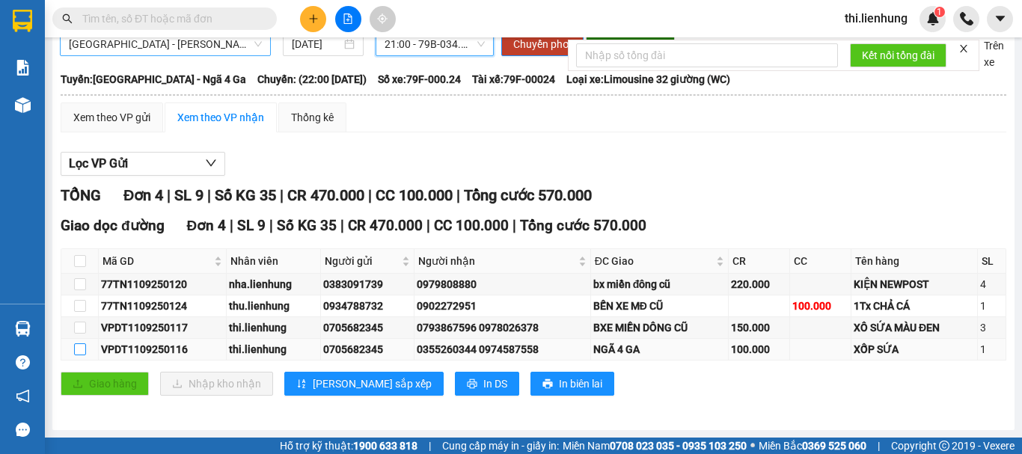
click at [79, 347] on input "checkbox" at bounding box center [80, 350] width 12 height 12
checkbox input "true"
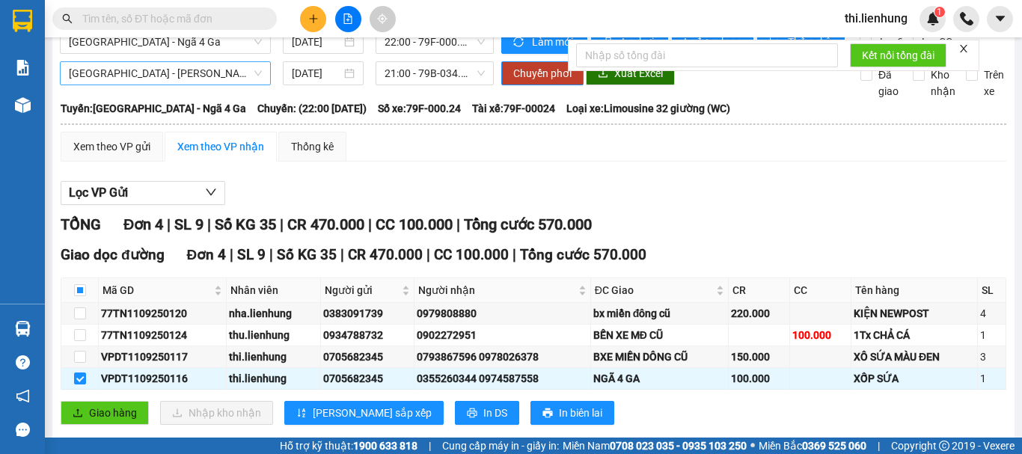
scroll to position [0, 0]
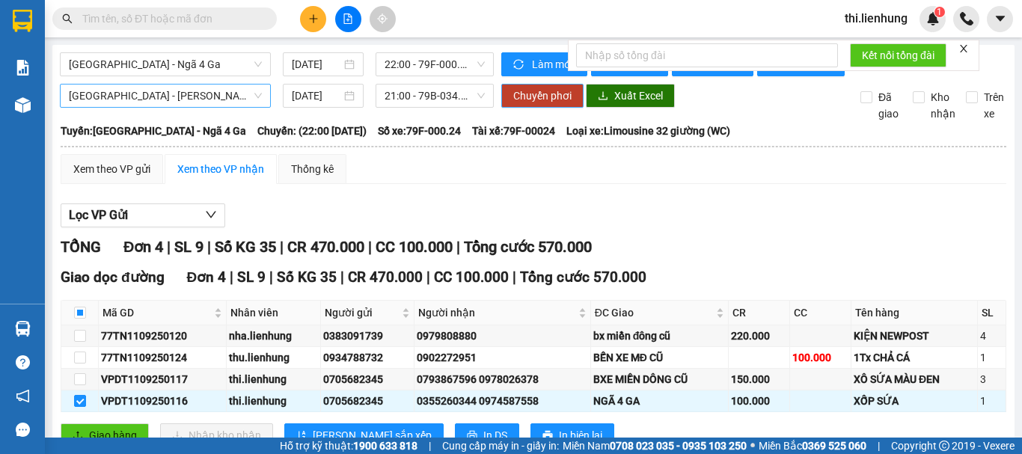
click at [551, 104] on span "Chuyển phơi" at bounding box center [542, 96] width 58 height 16
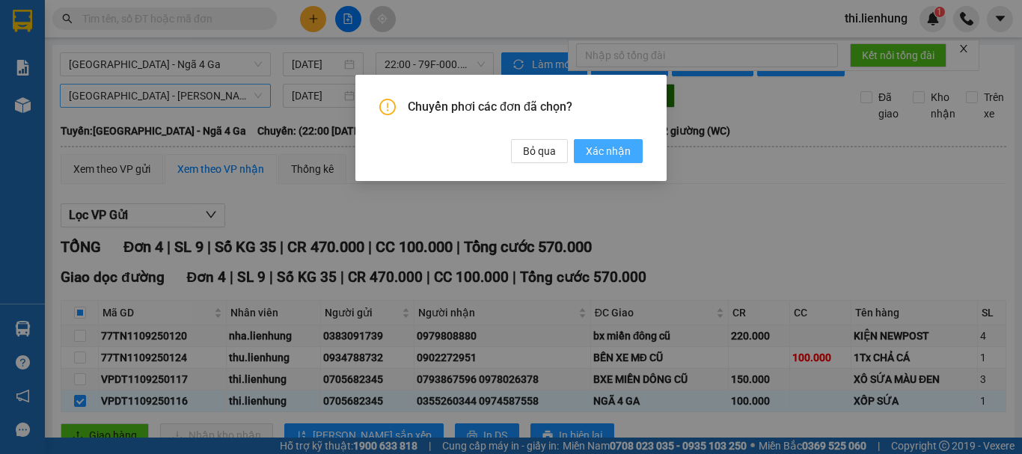
click at [605, 150] on span "Xác nhận" at bounding box center [608, 151] width 45 height 16
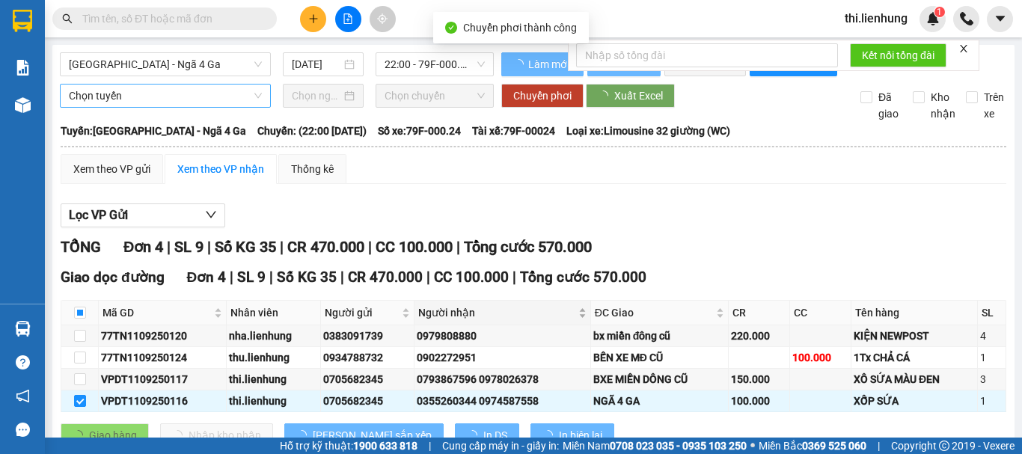
checkbox input "false"
